Goal: Navigation & Orientation: Understand site structure

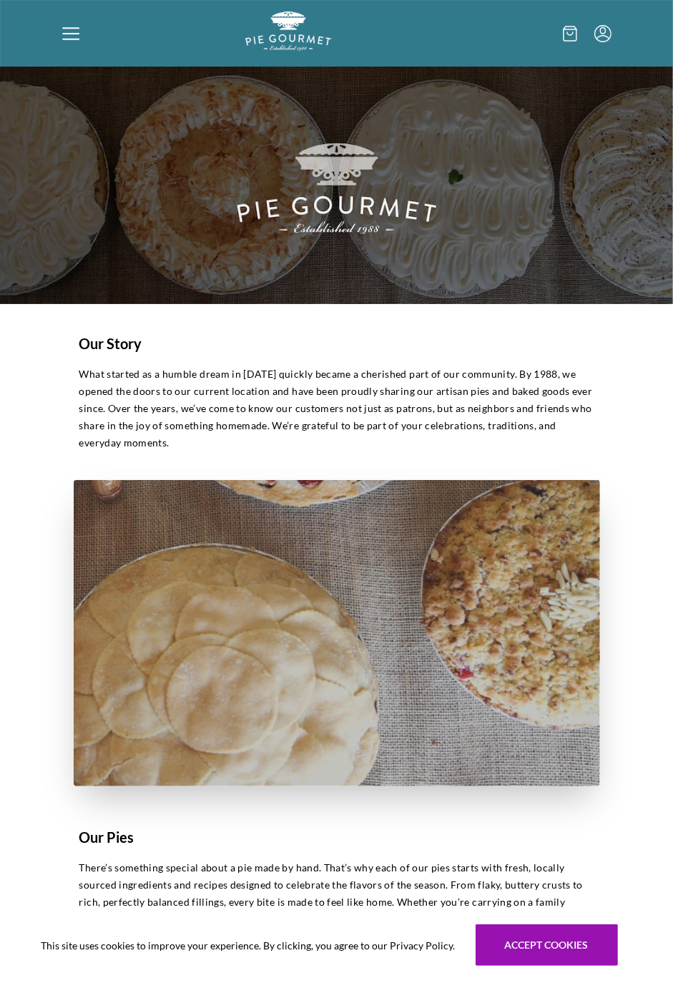
click at [81, 25] on div at bounding box center [153, 33] width 183 height 44
click at [77, 31] on div "Home Holiday Shop" at bounding box center [336, 491] width 673 height 983
click at [69, 27] on icon at bounding box center [70, 27] width 17 height 1
click at [62, 17] on div "Home Holiday Shop" at bounding box center [336, 491] width 673 height 983
click at [70, 39] on icon at bounding box center [70, 38] width 17 height 1
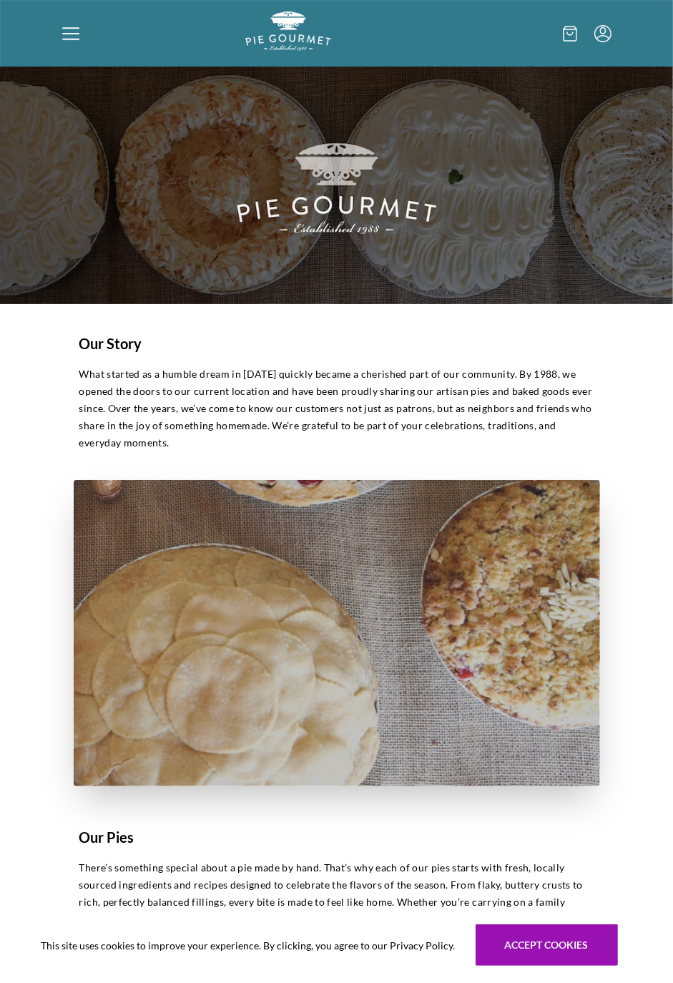
click at [58, 33] on div "Home Holiday Shop" at bounding box center [336, 491] width 673 height 983
click at [49, 41] on div "Home Holiday Shop" at bounding box center [336, 491] width 673 height 983
click at [49, 27] on div "Home Holiday Menu Shop" at bounding box center [336, 33] width 673 height 67
click at [62, 44] on div at bounding box center [153, 33] width 183 height 44
click at [62, 39] on div "Home Holiday Shop" at bounding box center [336, 491] width 673 height 983
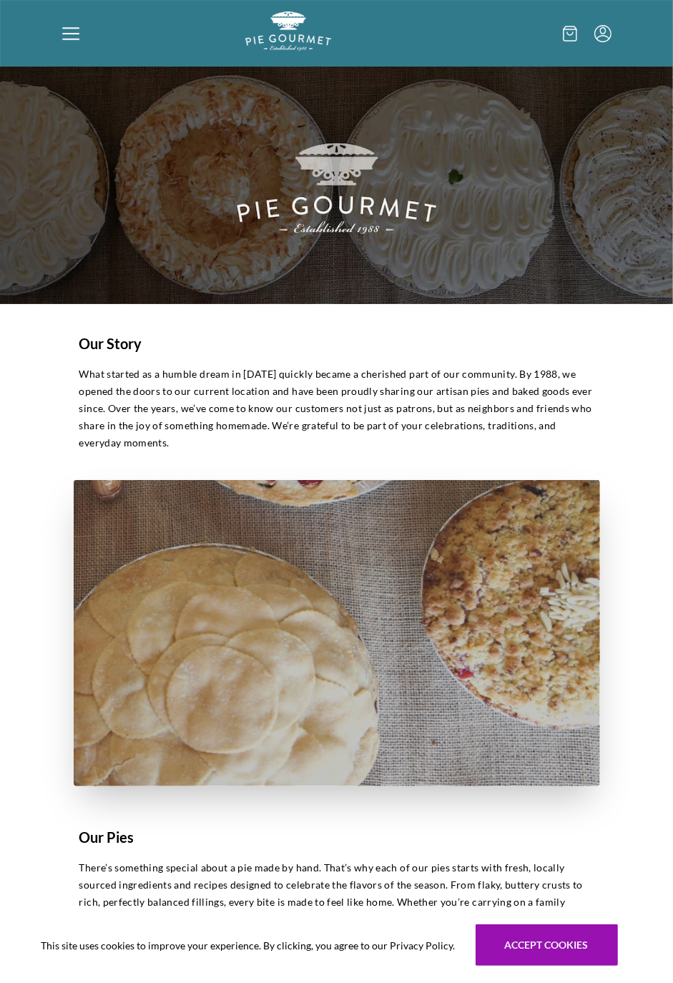
click at [65, 49] on div "Home Holiday Shop" at bounding box center [336, 491] width 673 height 983
click at [65, 32] on icon at bounding box center [70, 33] width 17 height 17
click at [65, 31] on div "Home Holiday Shop" at bounding box center [336, 491] width 673 height 983
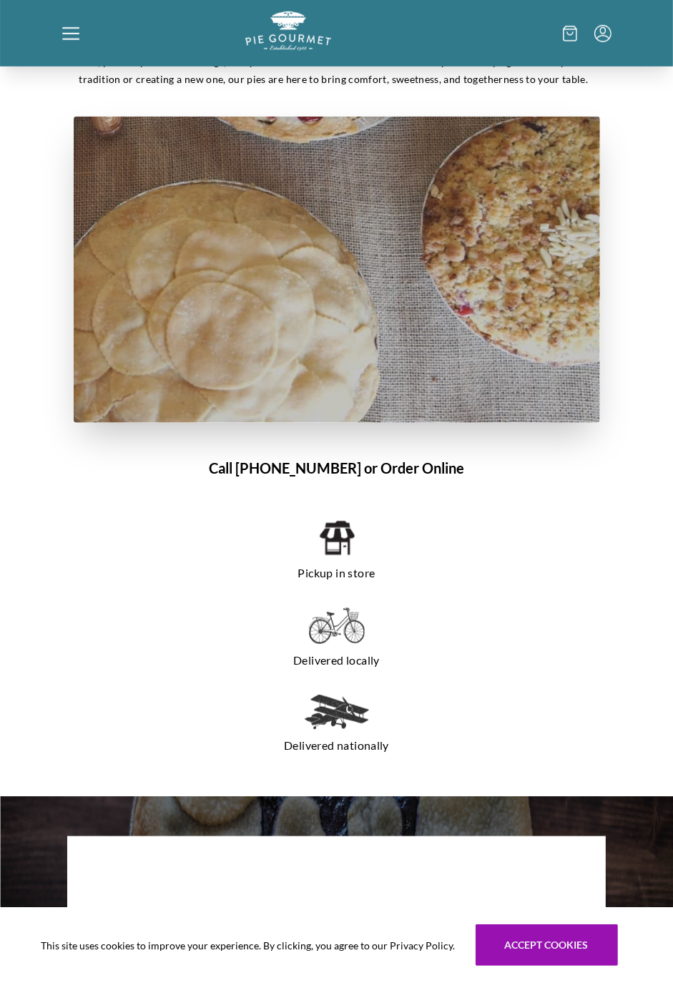
scroll to position [841, 0]
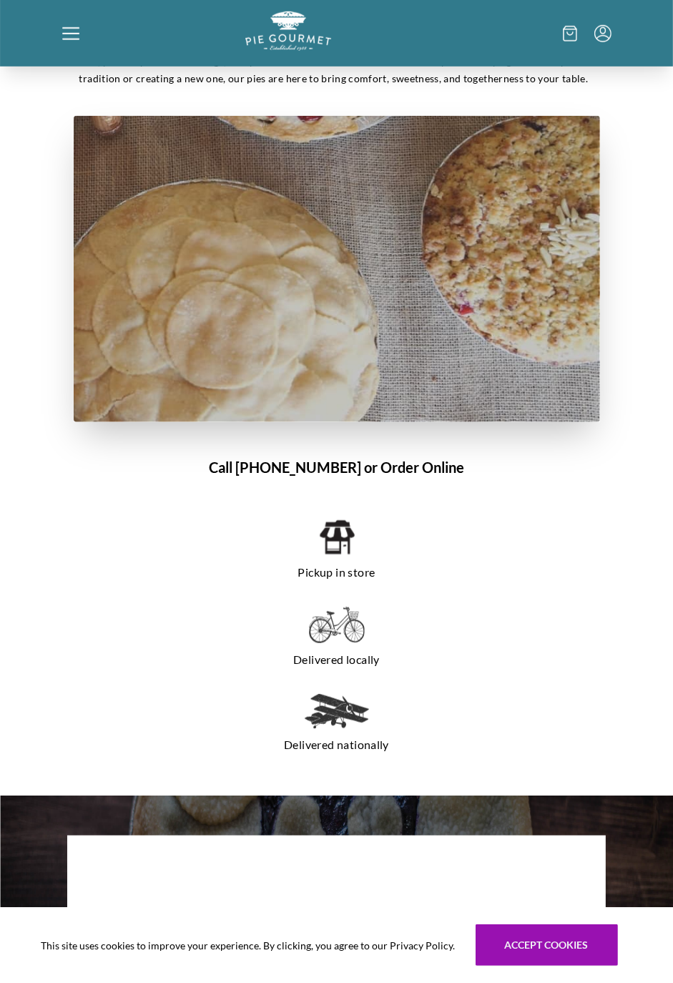
click at [345, 557] on div "Pickup in store" at bounding box center [337, 550] width 481 height 77
click at [351, 540] on img at bounding box center [336, 537] width 36 height 39
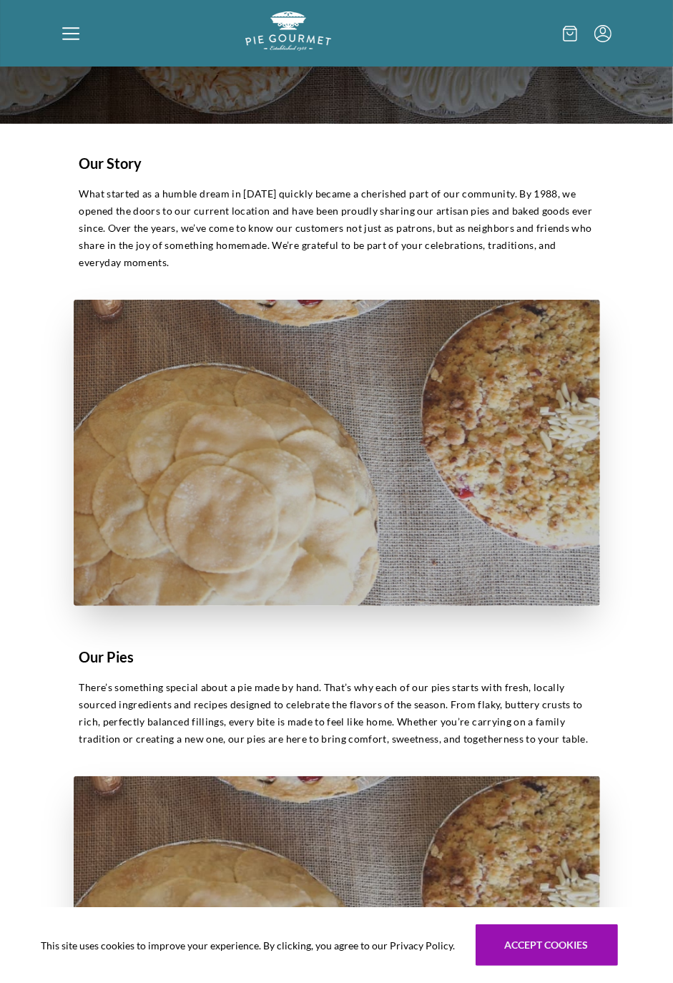
scroll to position [0, 0]
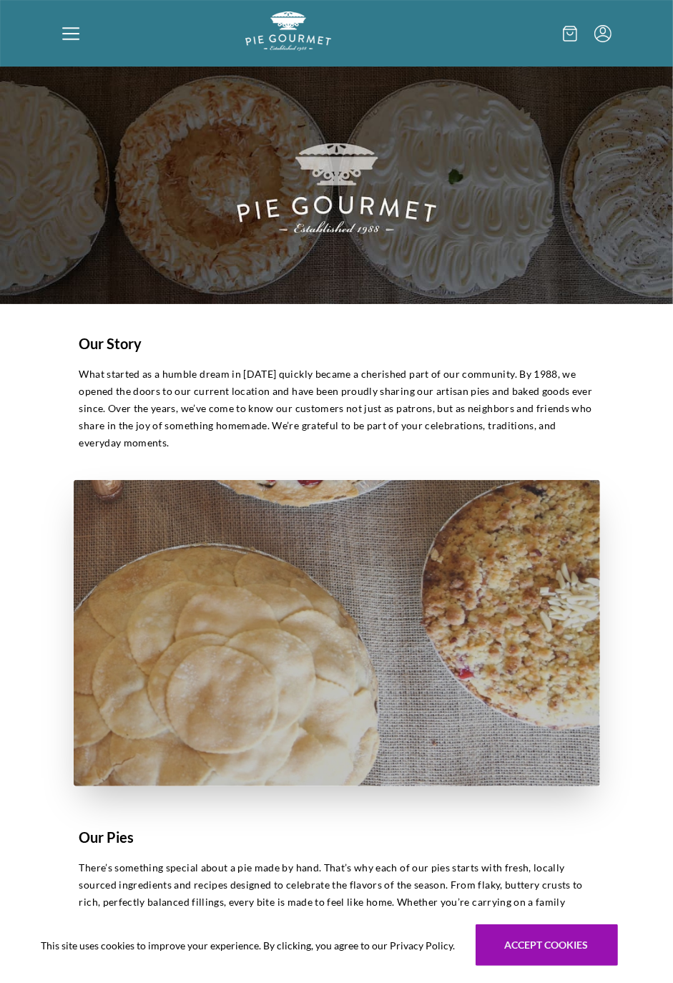
click at [574, 31] on icon at bounding box center [570, 34] width 14 height 16
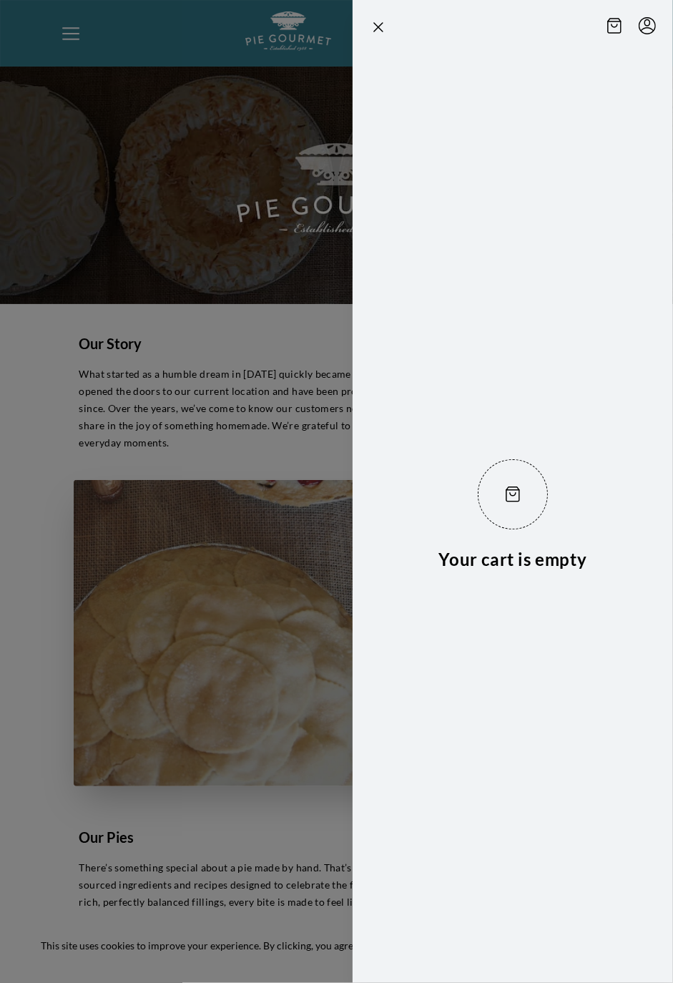
click at [270, 154] on div at bounding box center [336, 491] width 673 height 983
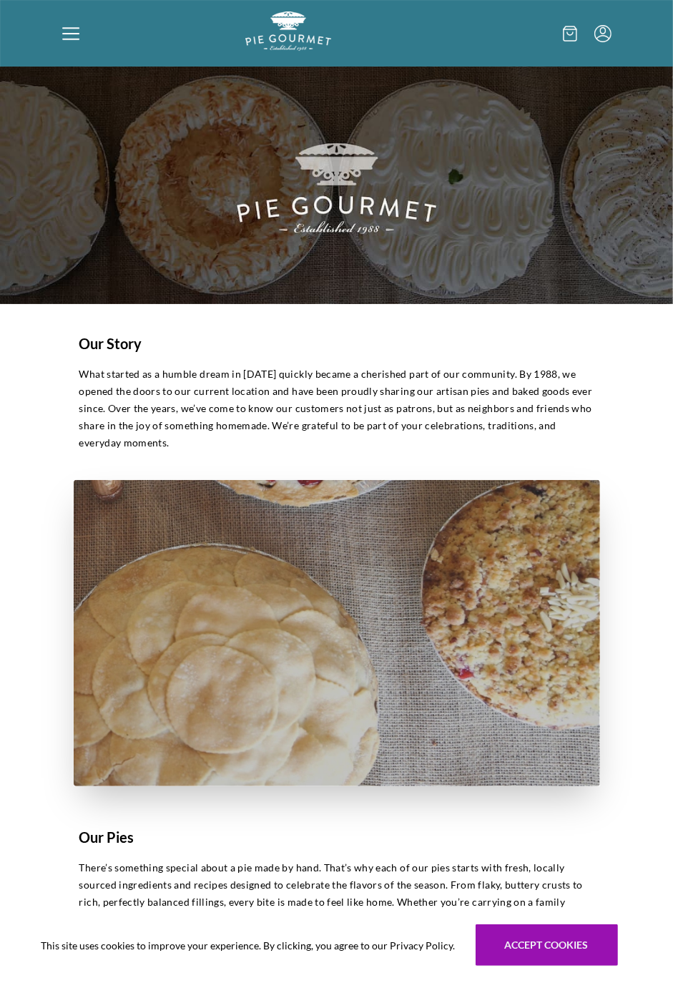
click at [125, 348] on h1 "Our Story" at bounding box center [336, 343] width 515 height 21
click at [368, 208] on img at bounding box center [336, 186] width 673 height 238
click at [70, 27] on icon at bounding box center [70, 27] width 17 height 1
click at [72, 16] on div at bounding box center [153, 33] width 183 height 44
click at [77, 31] on div "Home Holiday Shop" at bounding box center [336, 491] width 673 height 983
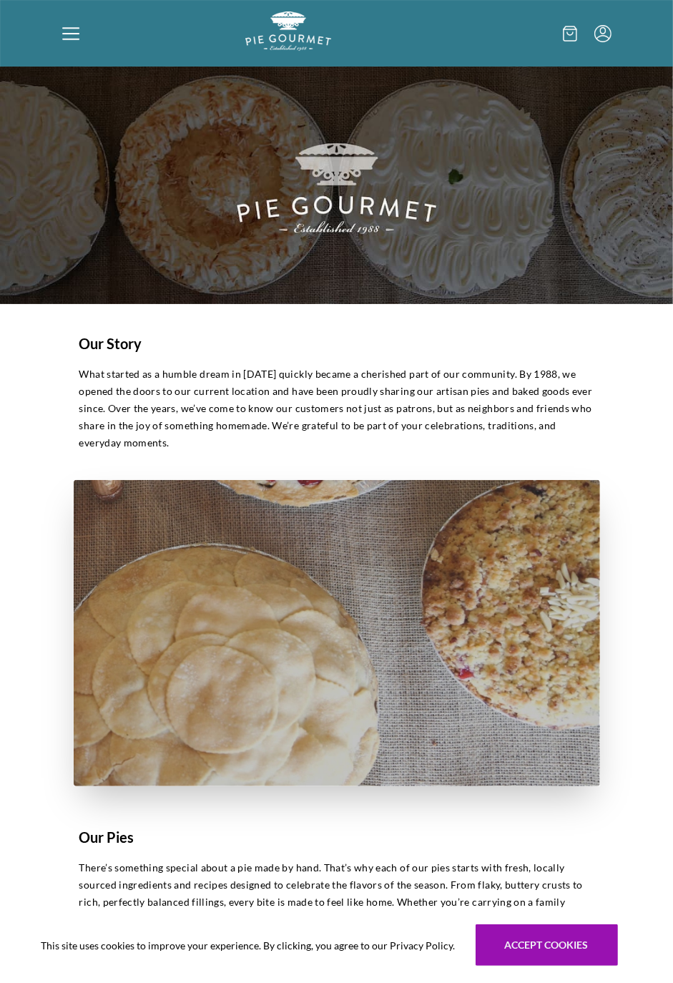
click at [79, 24] on div "Home Holiday Shop" at bounding box center [336, 491] width 673 height 983
